Goal: Check status: Check status

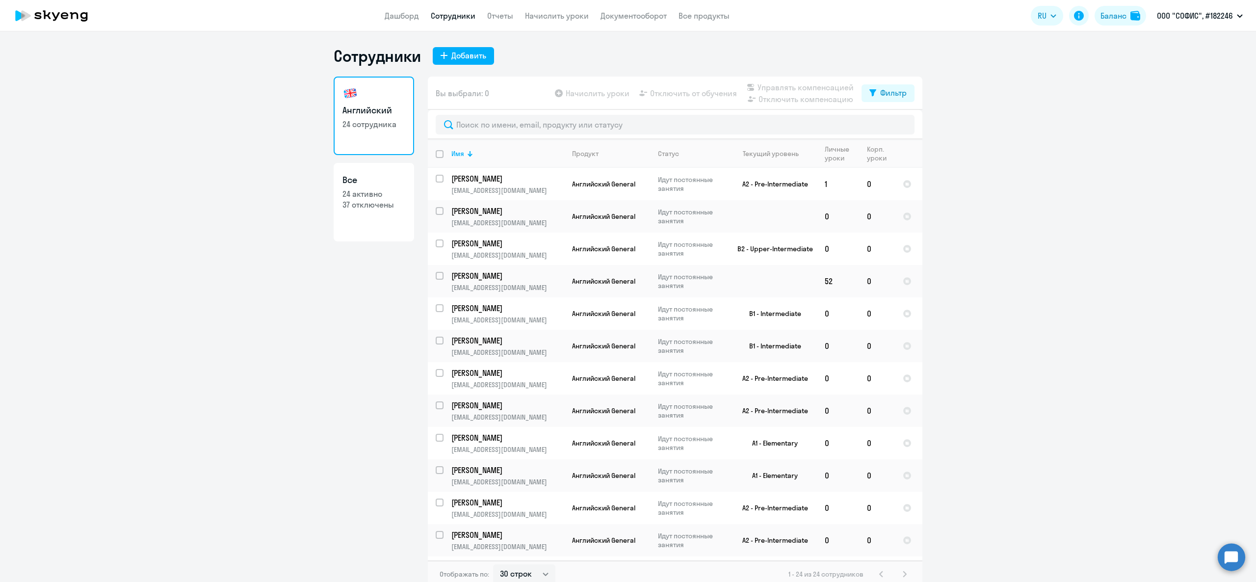
select select "30"
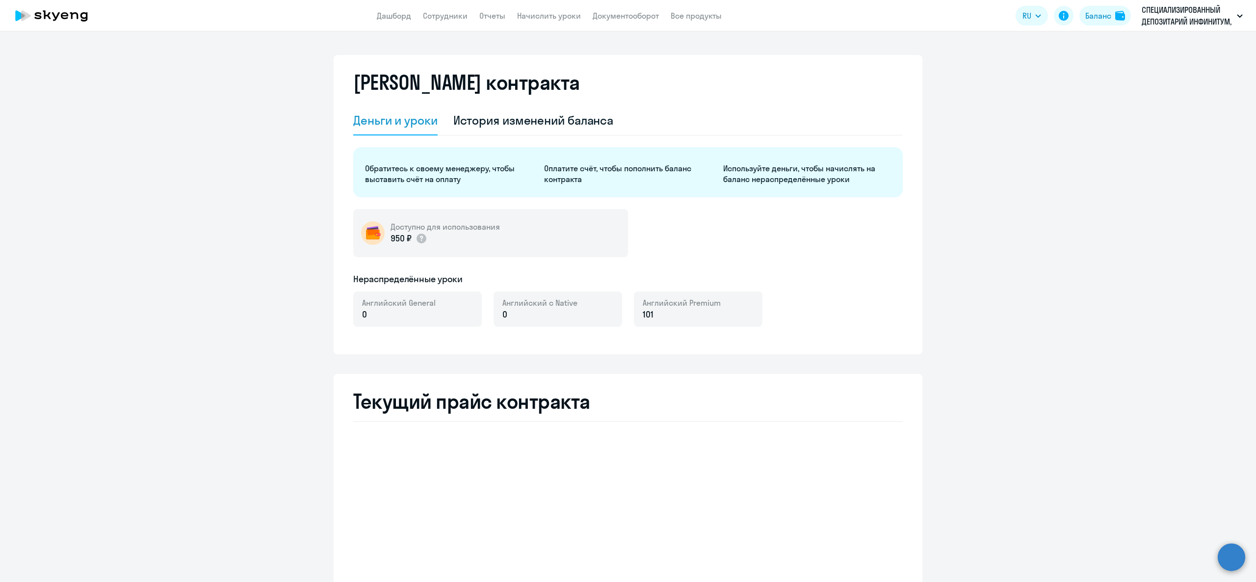
select select "english_adult_not_native_speaker"
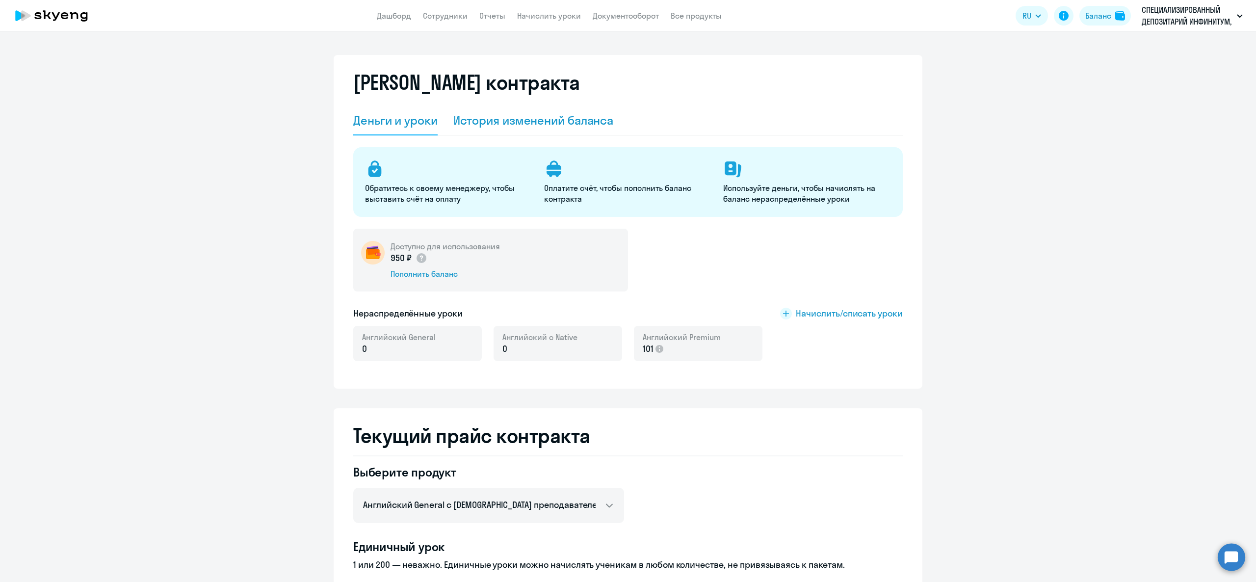
click at [529, 118] on div "История изменений баланса" at bounding box center [533, 120] width 160 height 16
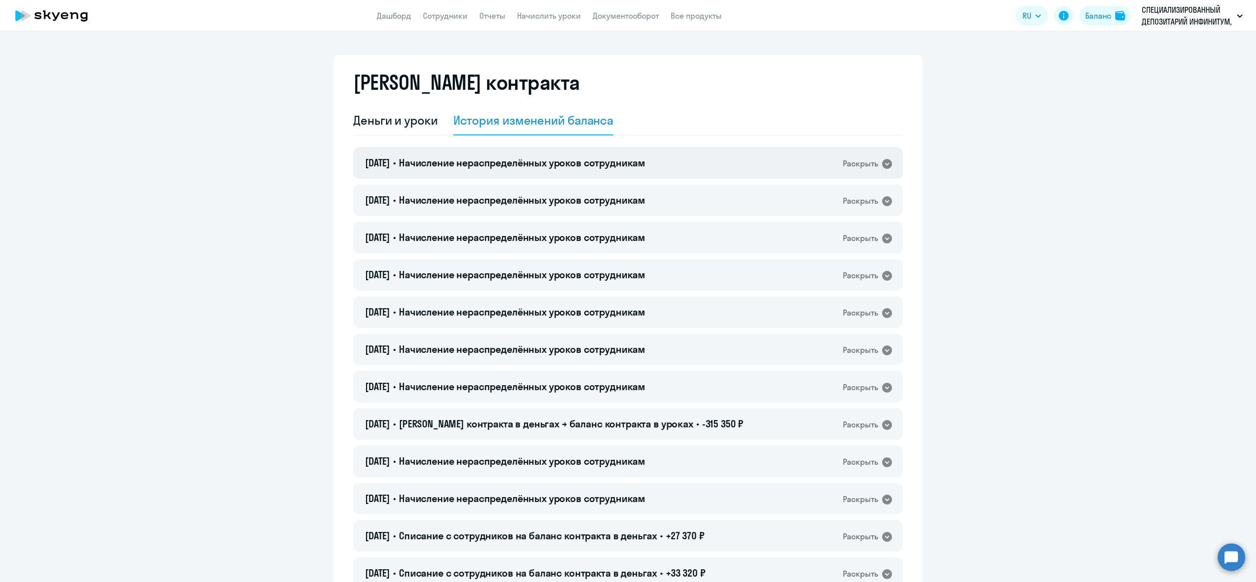
click at [450, 172] on div "31.07.2025 • Начисление нераспределённых уроков сотрудникам Раскрыть" at bounding box center [628, 162] width 550 height 31
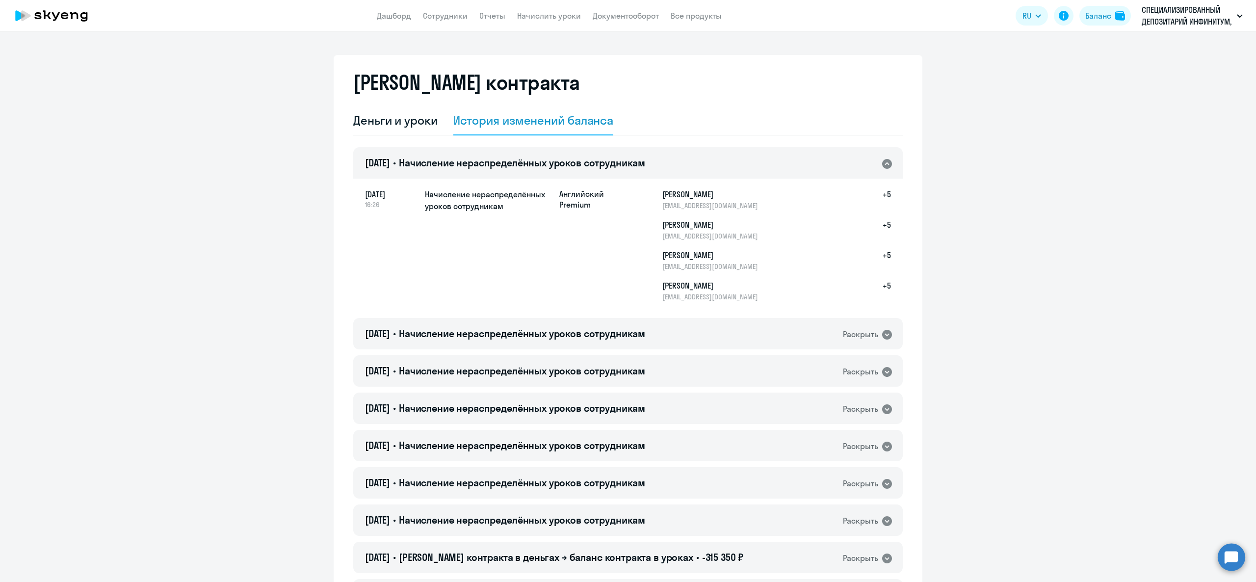
click at [450, 172] on div "31.07.2025 • Начисление нераспределённых уроков сотрудникам Раскрыть" at bounding box center [628, 162] width 550 height 31
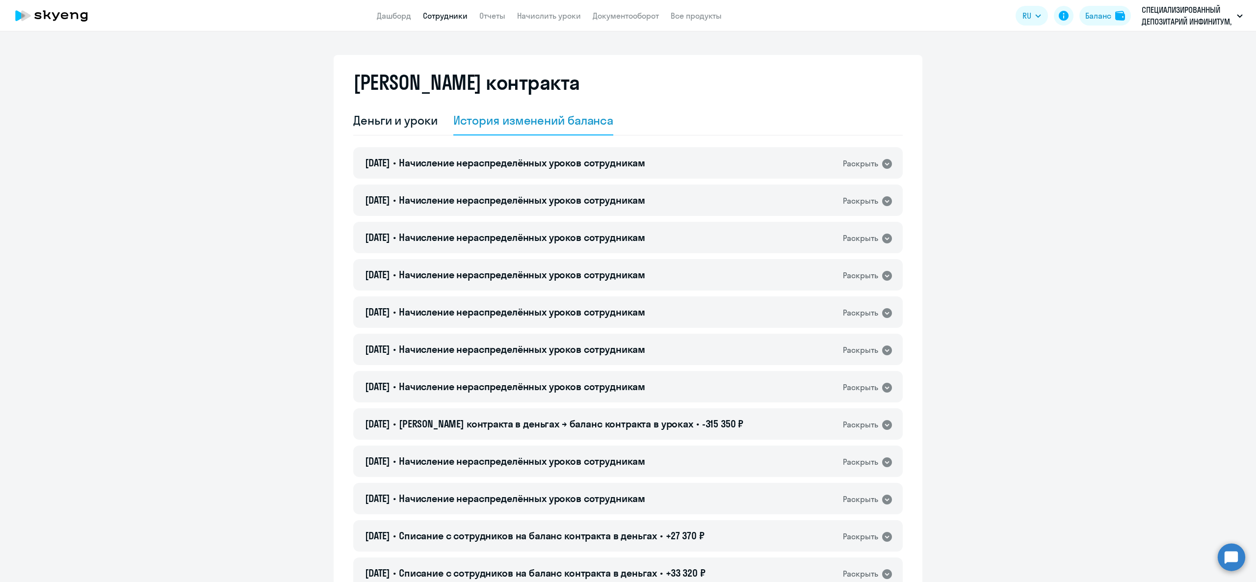
drag, startPoint x: 442, startPoint y: 23, endPoint x: 445, endPoint y: 11, distance: 12.0
click at [444, 18] on app-header "Дашборд Сотрудники Отчеты Начислить уроки Документооборот Все продукты Дашборд …" at bounding box center [628, 15] width 1256 height 31
click at [445, 11] on link "Сотрудники" at bounding box center [445, 16] width 45 height 10
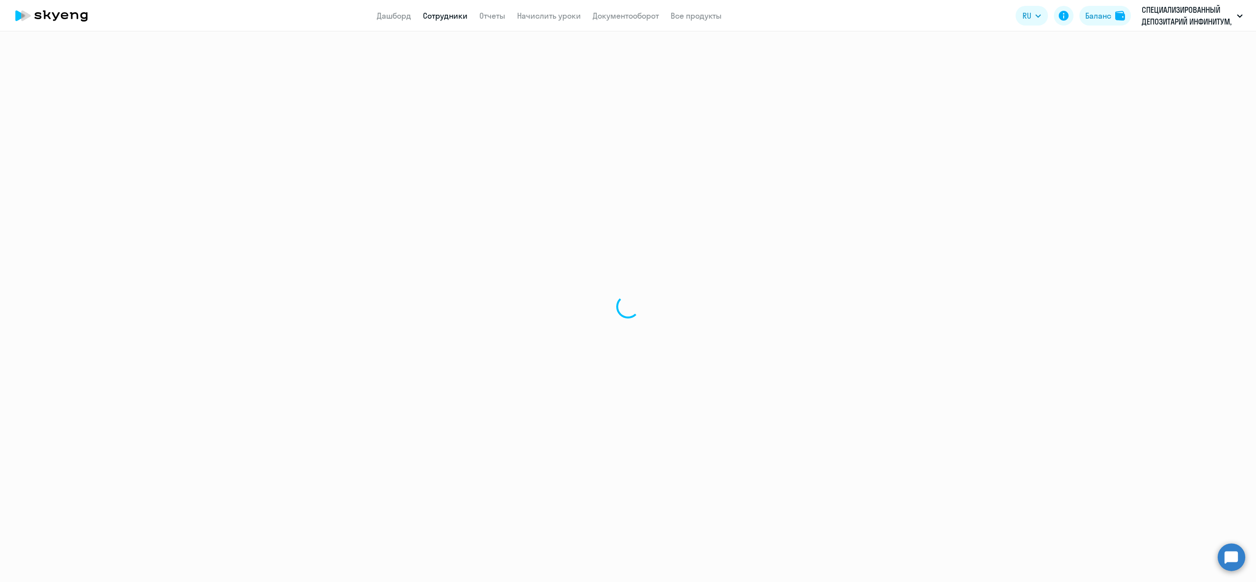
select select "30"
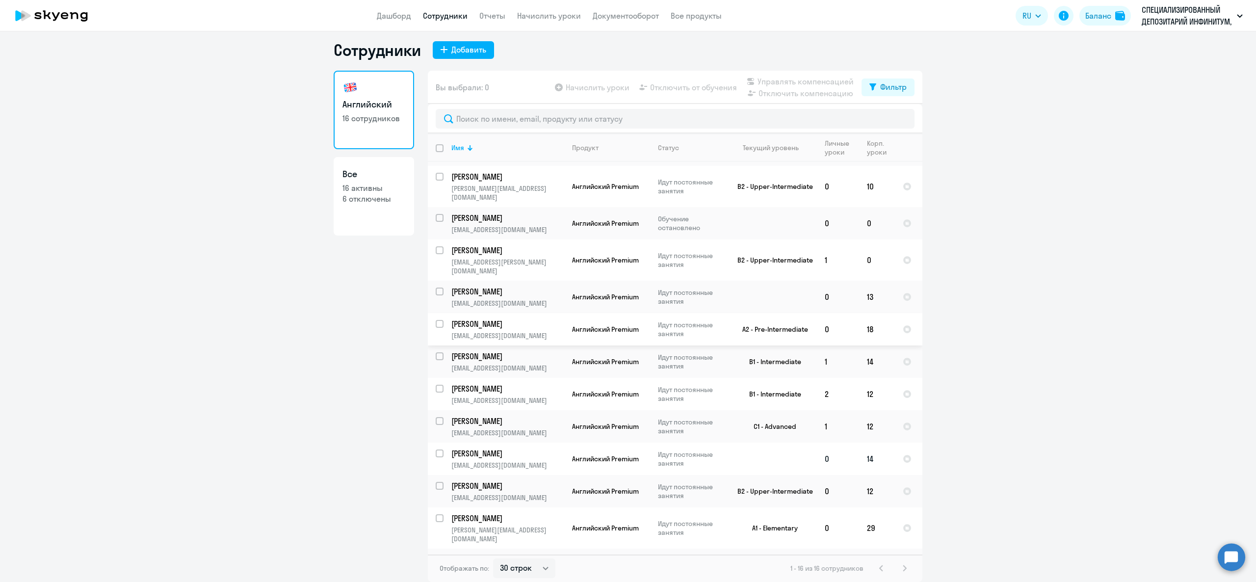
scroll to position [131, 0]
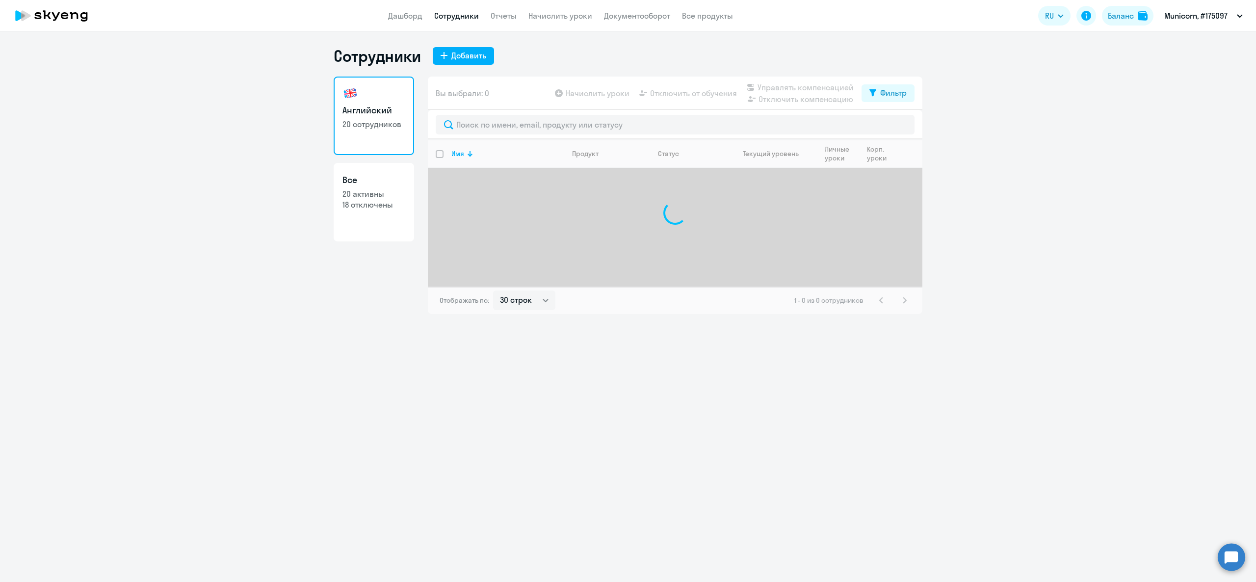
select select "30"
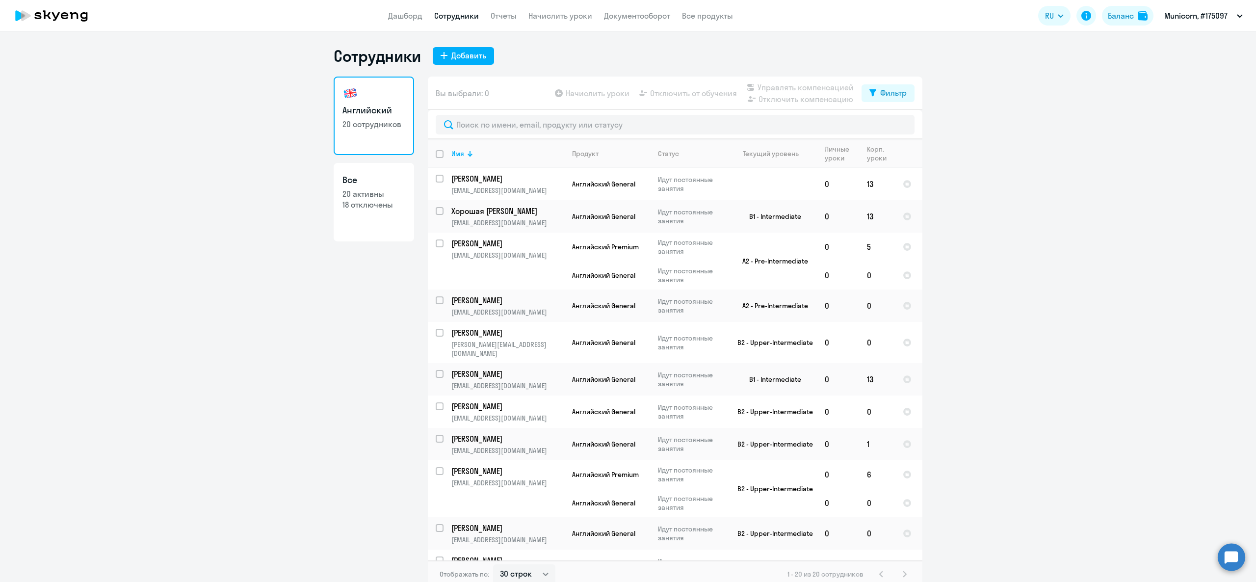
click at [1100, 30] on app-header "Дашборд Сотрудники Отчеты Начислить уроки Документооборот Все продукты Дашборд …" at bounding box center [628, 15] width 1256 height 31
click at [1113, 21] on button "Баланс" at bounding box center [1128, 16] width 52 height 20
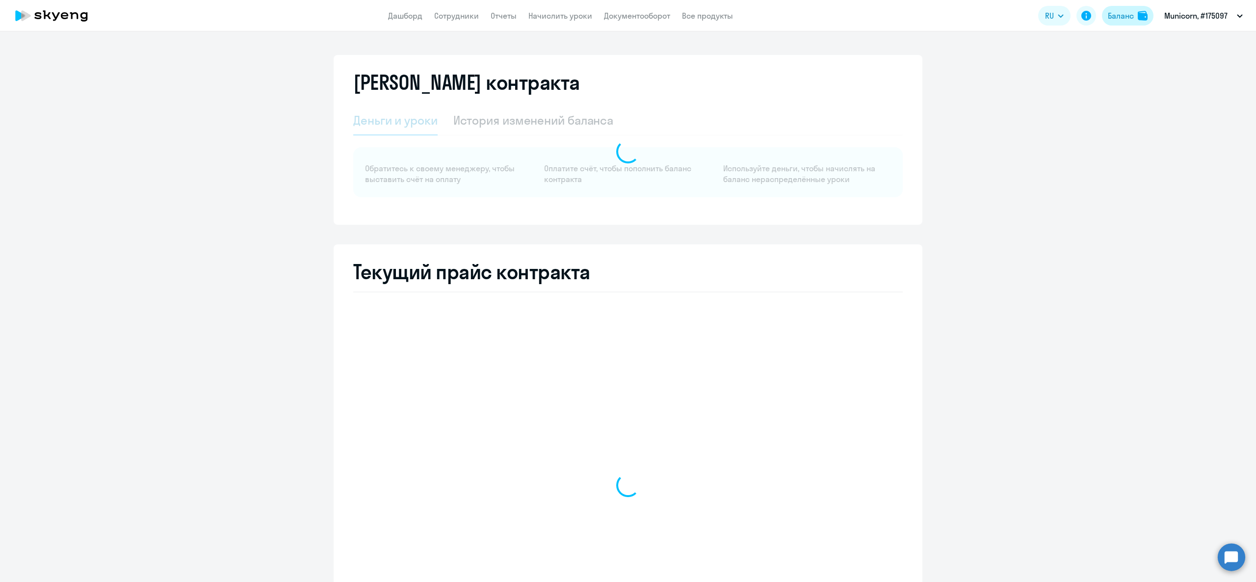
select select "english_adult_not_native_speaker"
